Goal: Task Accomplishment & Management: Manage account settings

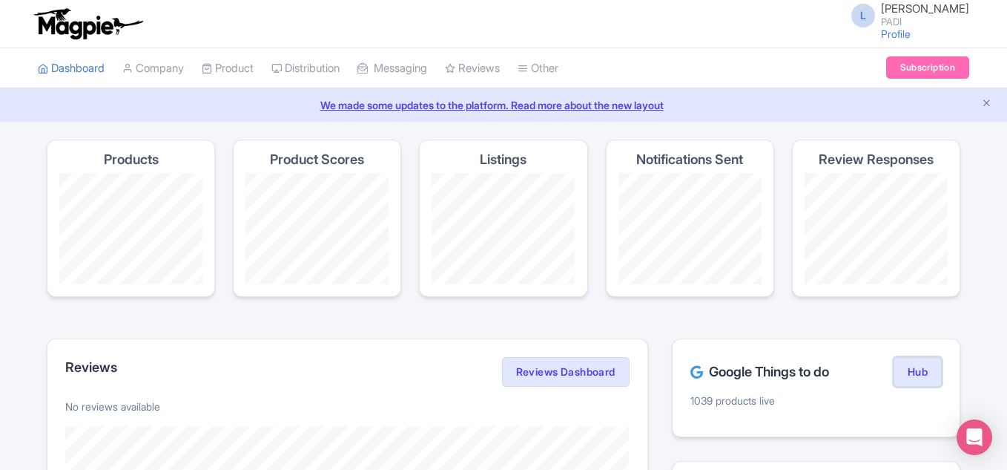
click at [909, 374] on link "Hub" at bounding box center [918, 372] width 48 height 30
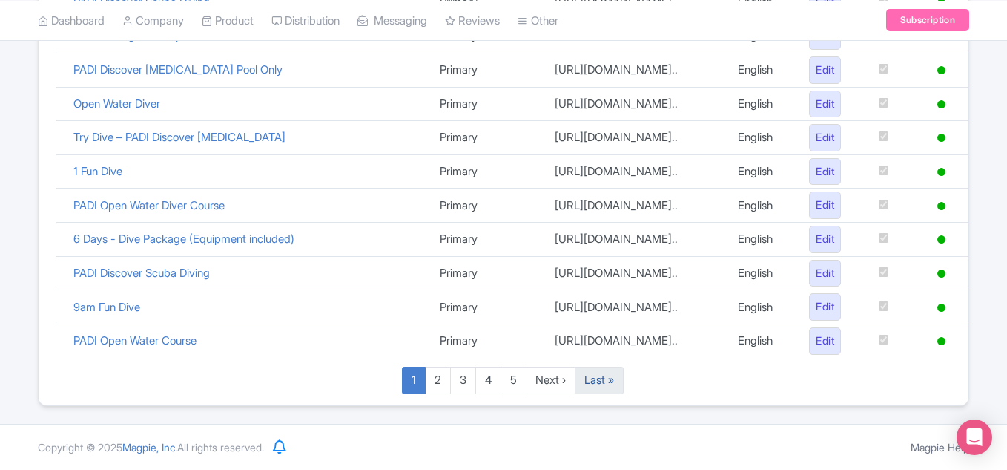
scroll to position [1172, 0]
click at [601, 386] on link "Last »" at bounding box center [599, 379] width 49 height 27
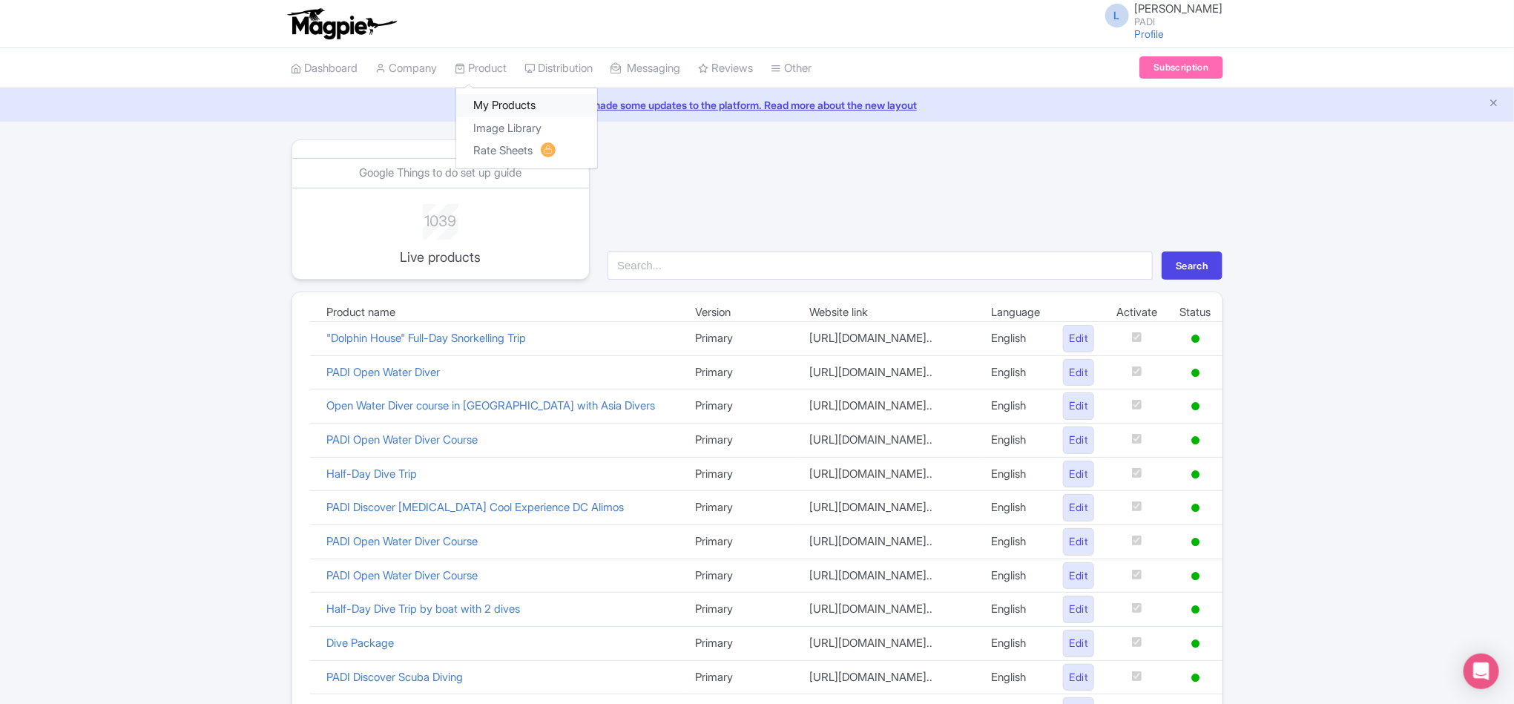
click at [510, 111] on link "My Products" at bounding box center [526, 105] width 141 height 23
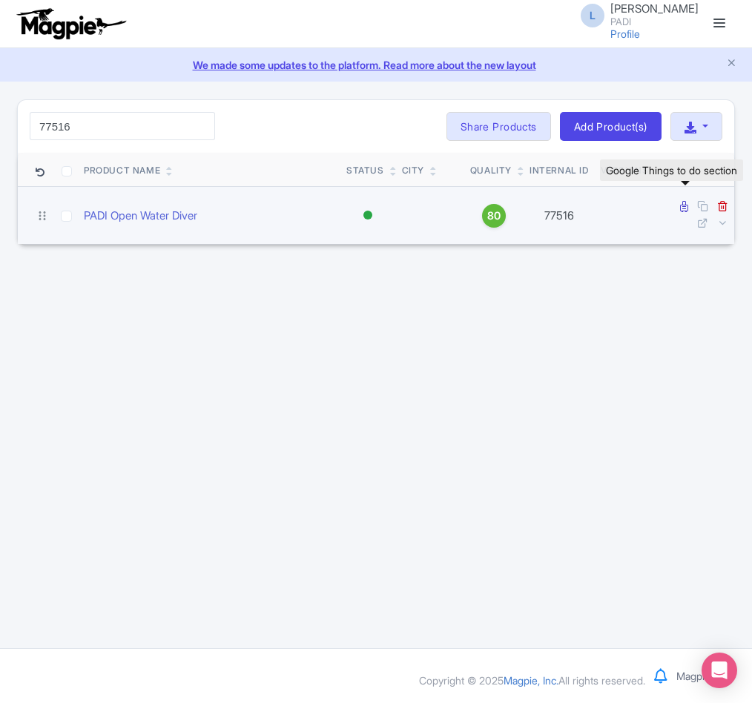
type input "77516"
click at [680, 202] on icon at bounding box center [684, 206] width 8 height 11
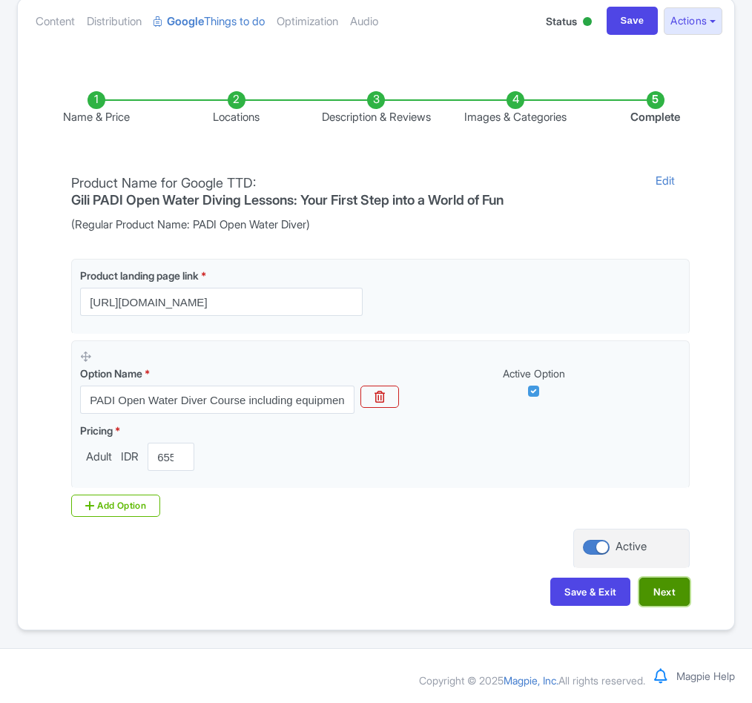
click at [659, 592] on button "Next" at bounding box center [664, 592] width 50 height 28
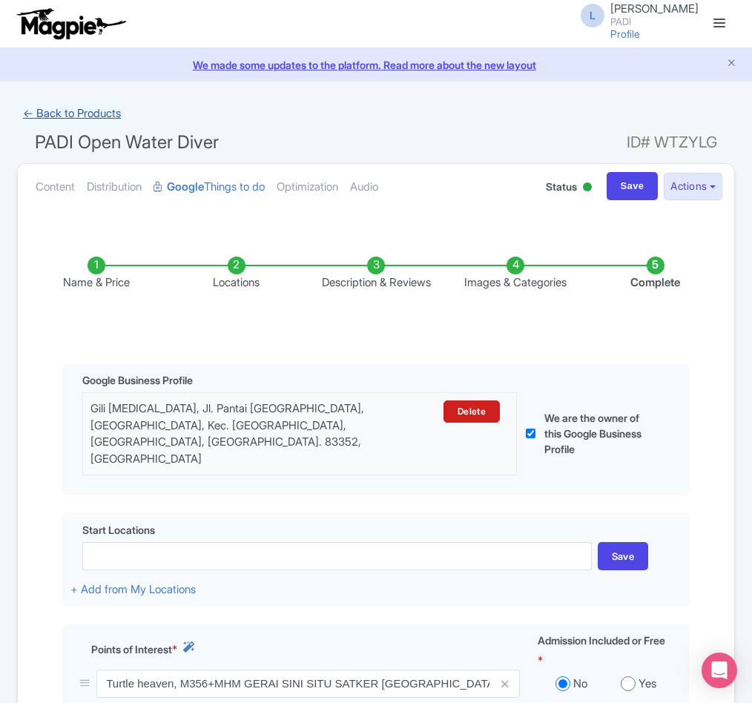
click at [59, 111] on link "← Back to Products" at bounding box center [72, 113] width 110 height 29
